Goal: Book appointment/travel/reservation

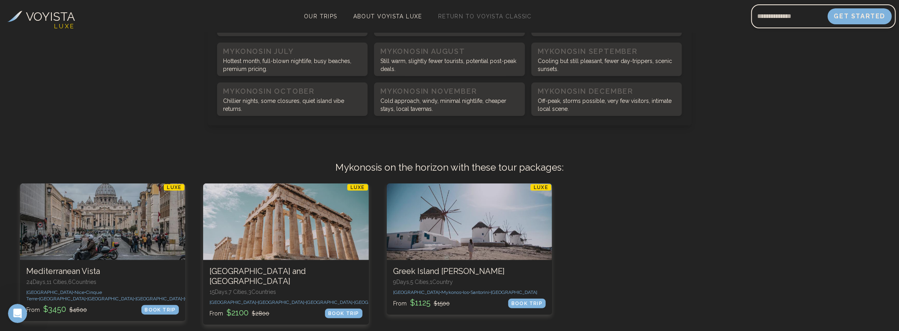
scroll to position [478, 0]
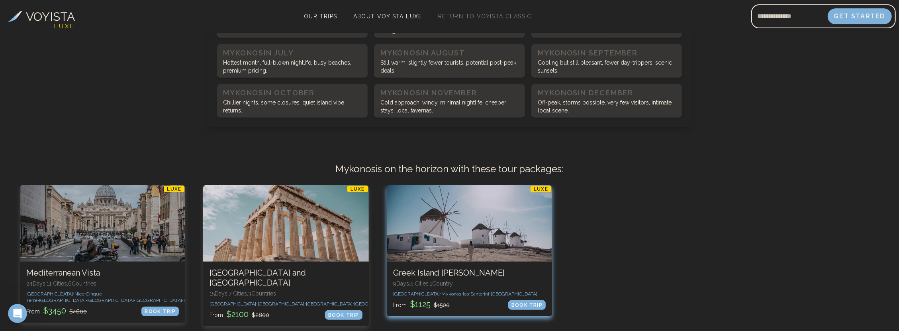
click at [481, 211] on div "3 / 3" at bounding box center [469, 223] width 165 height 77
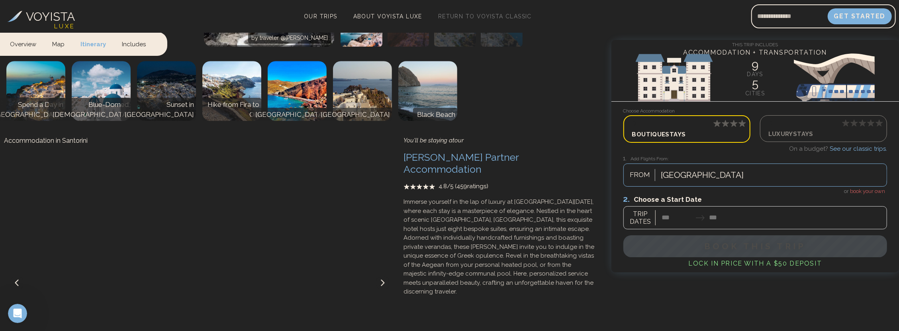
scroll to position [2191, 0]
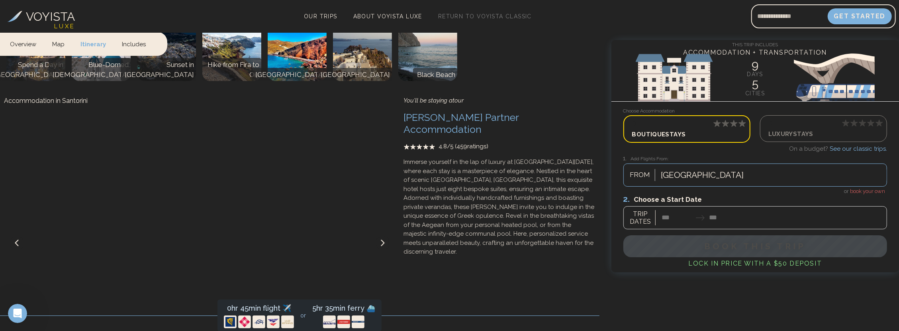
click at [382, 239] on icon at bounding box center [383, 242] width 6 height 6
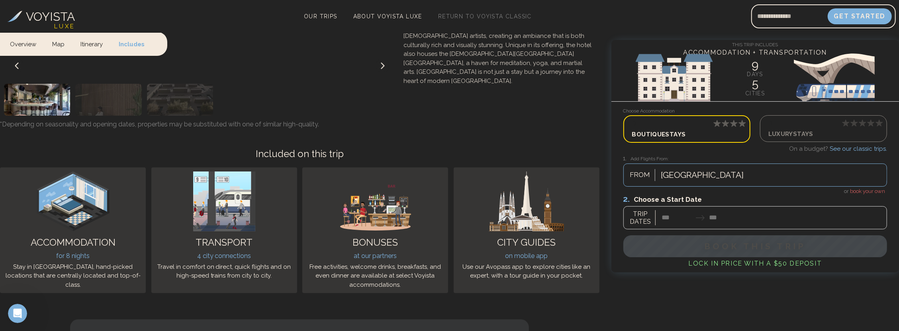
scroll to position [2829, 0]
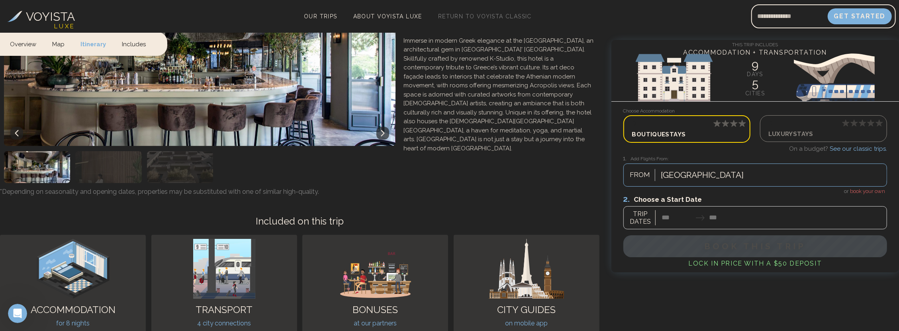
click at [712, 212] on div at bounding box center [756, 211] width 264 height 35
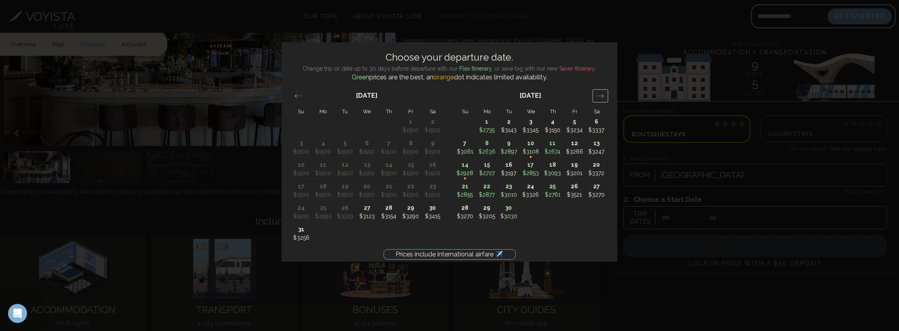
click at [600, 90] on div "Move forward to switch to the next month." at bounding box center [601, 95] width 16 height 13
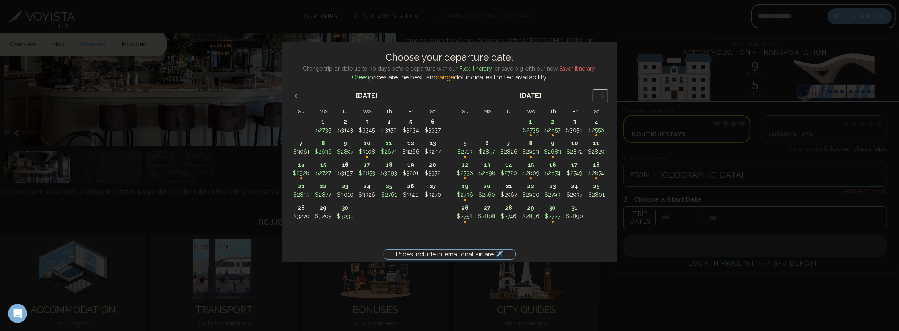
click at [600, 90] on div "Move forward to switch to the next month." at bounding box center [601, 95] width 16 height 13
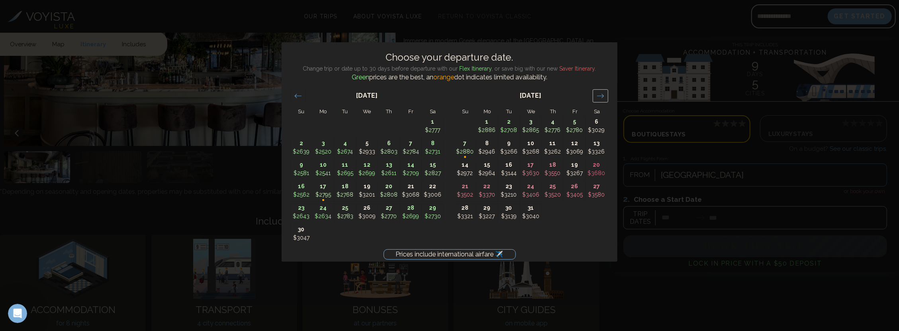
click at [600, 90] on div "Move forward to switch to the next month." at bounding box center [601, 95] width 16 height 13
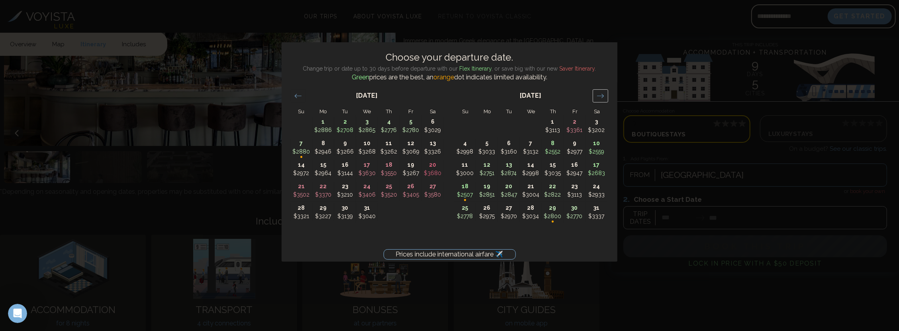
click at [600, 90] on div "Move forward to switch to the next month." at bounding box center [601, 95] width 16 height 13
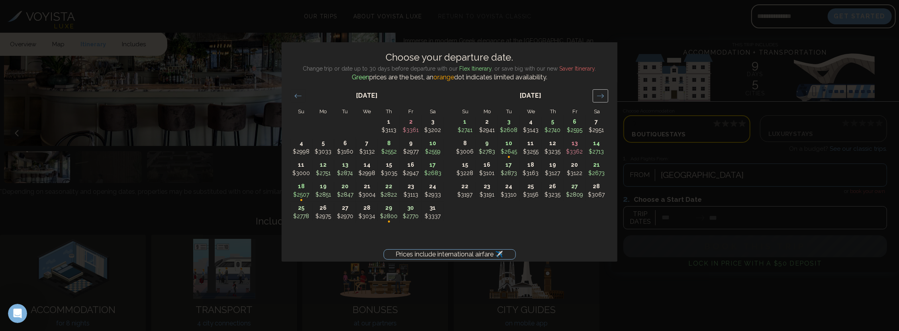
click at [600, 90] on div "Move forward to switch to the next month." at bounding box center [601, 95] width 16 height 13
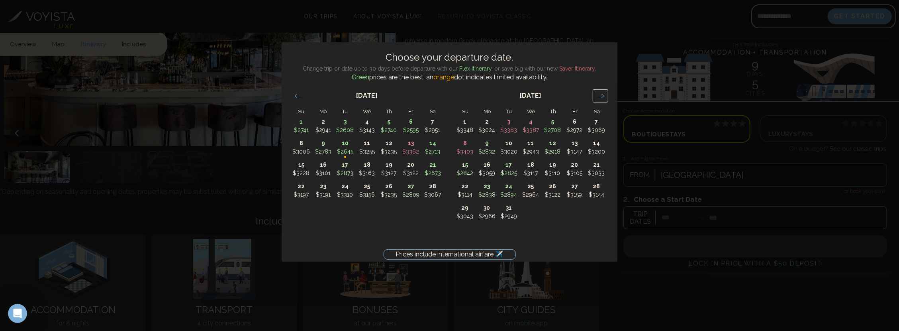
click at [600, 90] on div "Move forward to switch to the next month." at bounding box center [601, 95] width 16 height 13
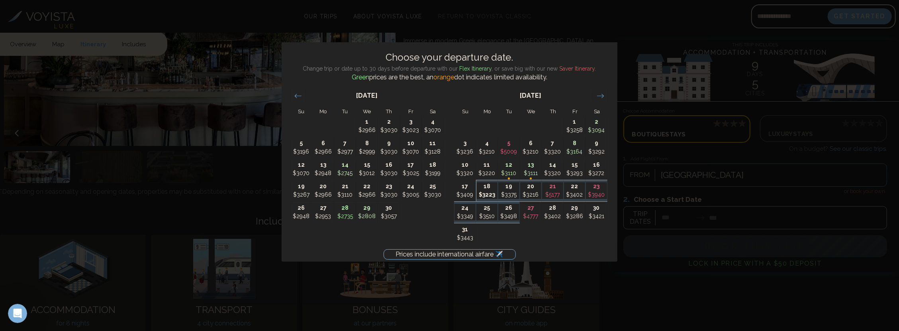
click at [482, 184] on p "18" at bounding box center [487, 186] width 21 height 8
type input "********"
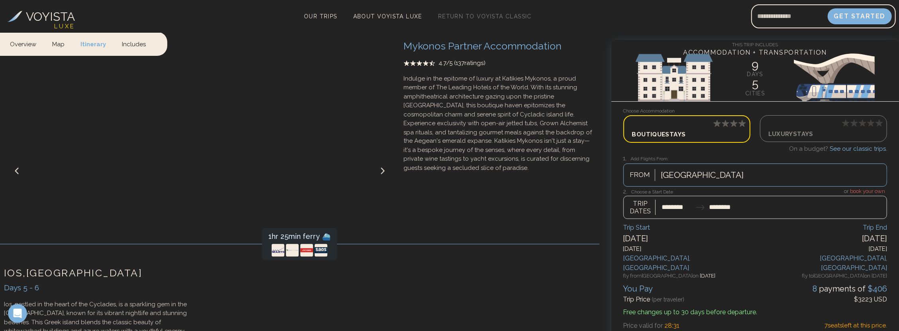
scroll to position [1195, 0]
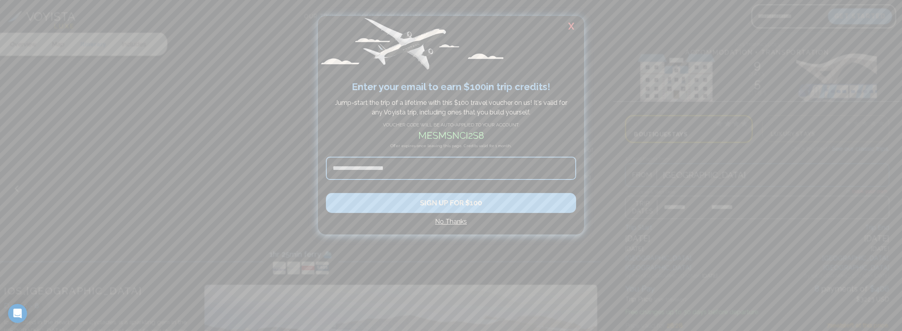
drag, startPoint x: 571, startPoint y: 27, endPoint x: 567, endPoint y: 24, distance: 5.2
click at [571, 27] on h2 "X" at bounding box center [572, 26] width 26 height 21
